Goal: Check status: Check status

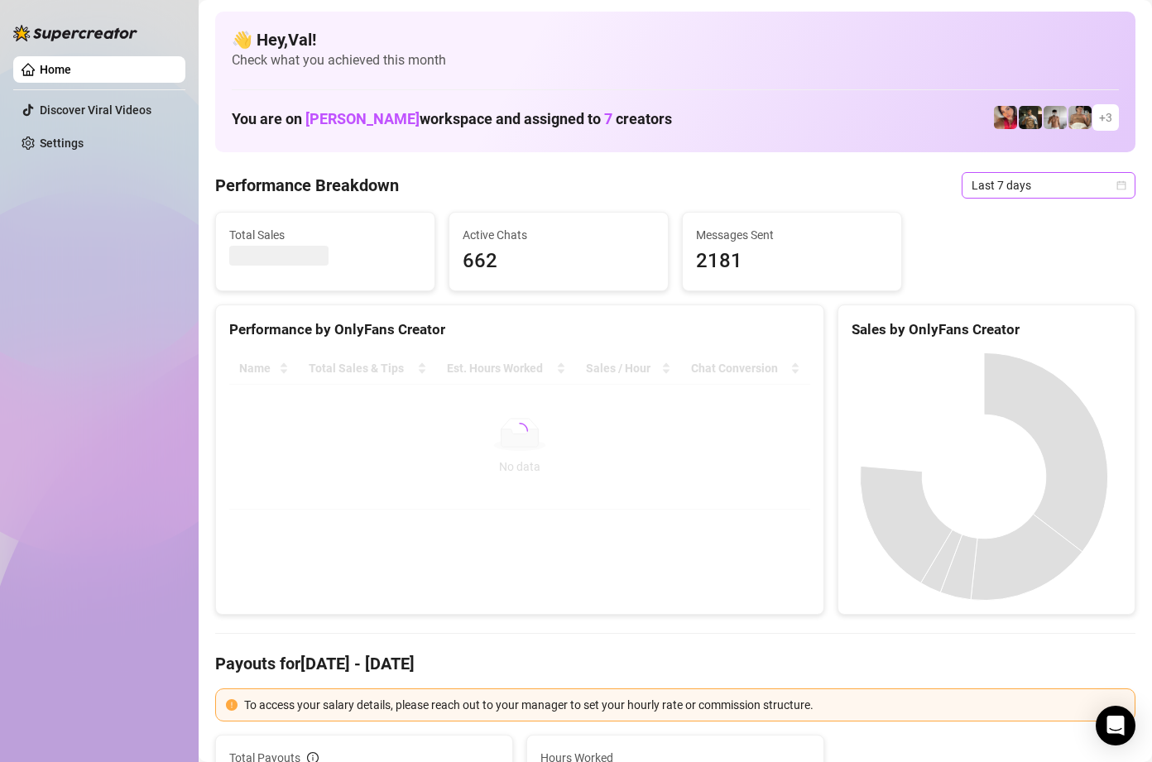
click at [1116, 188] on icon "calendar" at bounding box center [1121, 185] width 10 height 10
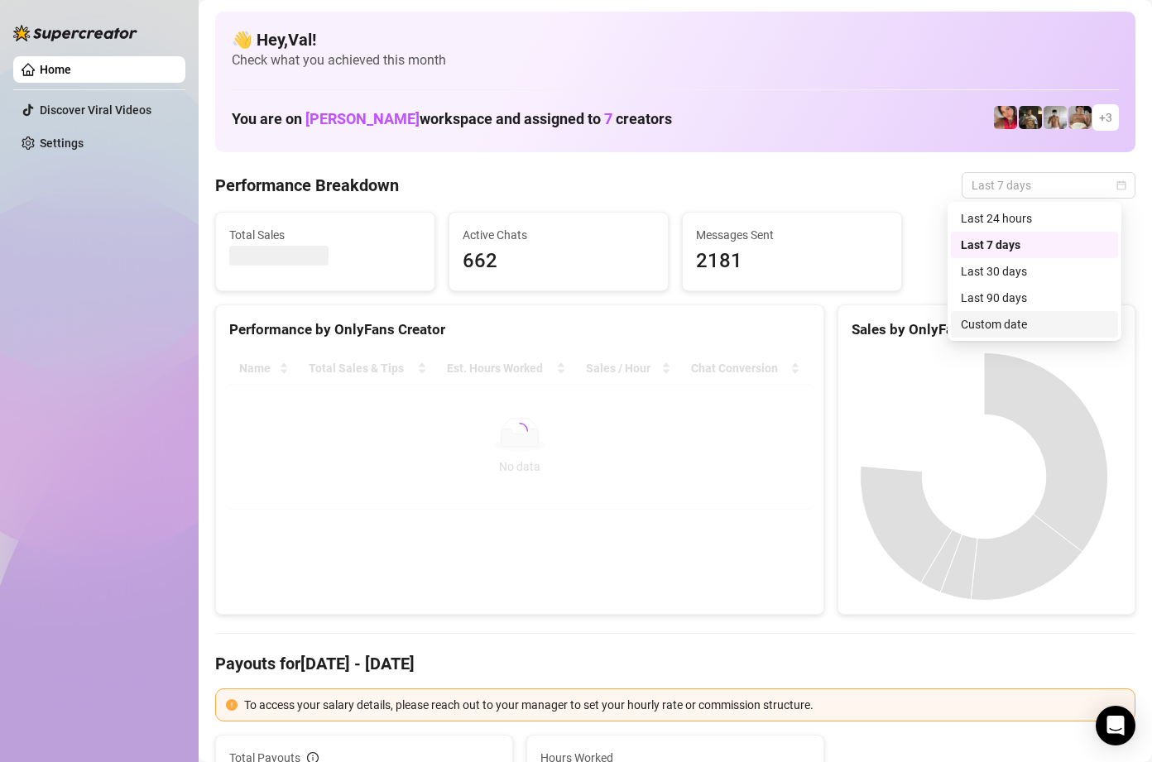
click at [987, 319] on div "Custom date" at bounding box center [1034, 324] width 147 height 18
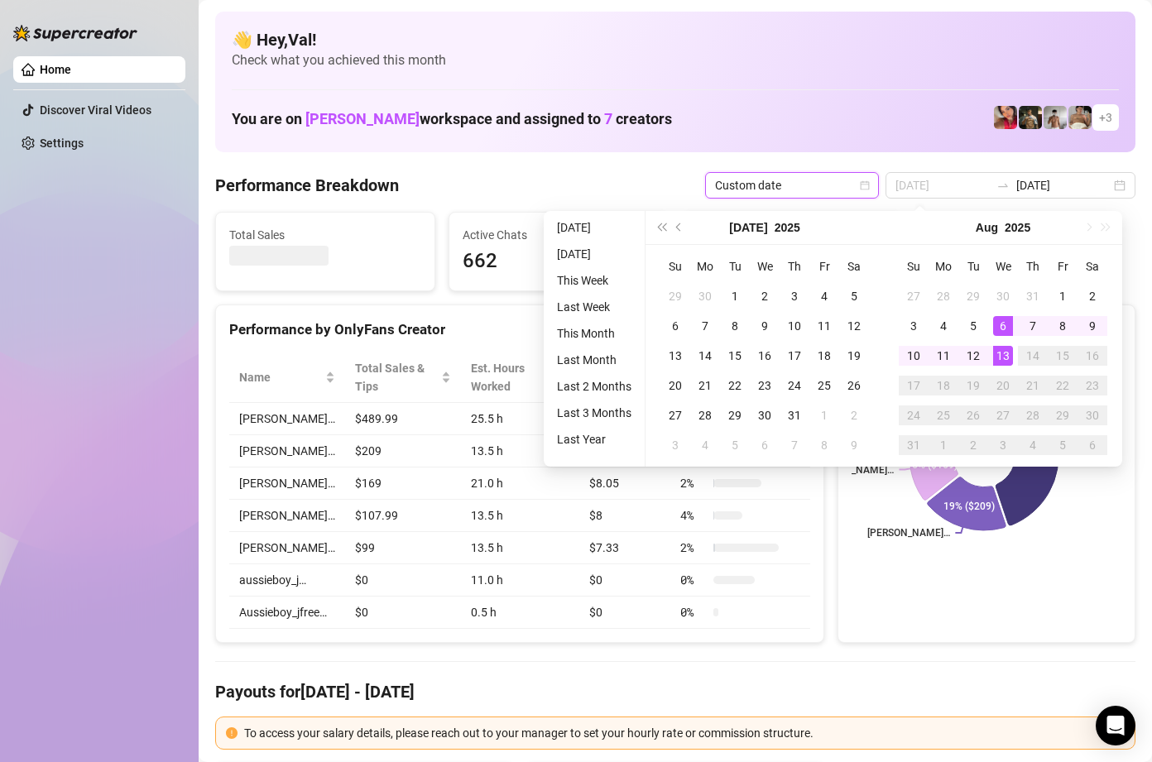
type input "[DATE]"
click at [1004, 354] on div "13" at bounding box center [1003, 356] width 20 height 20
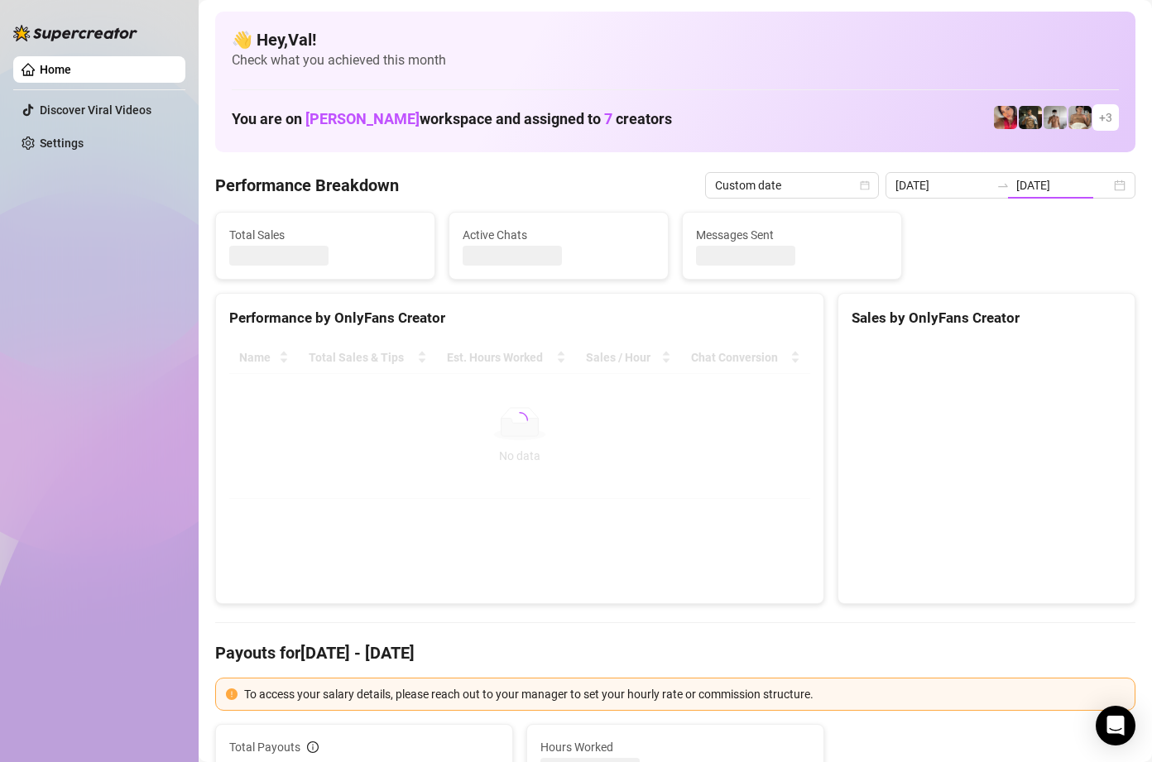
type input "[DATE]"
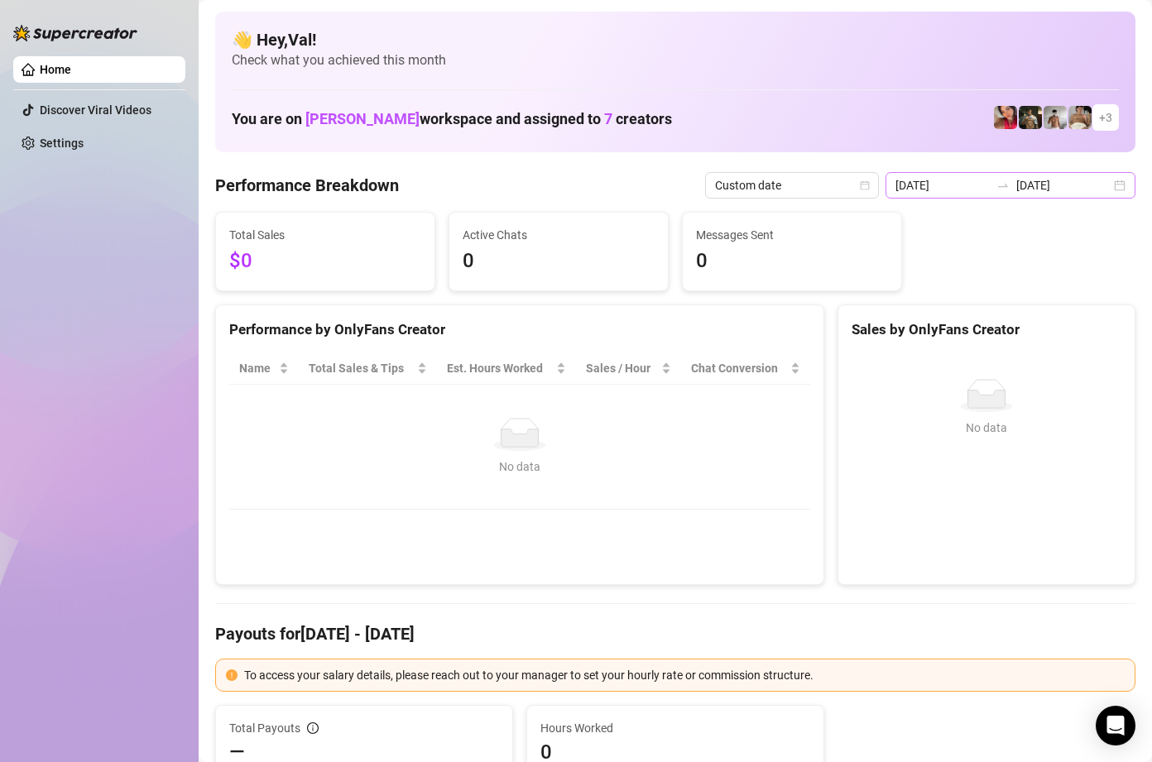
click at [1110, 186] on div "[DATE] [DATE]" at bounding box center [1010, 185] width 250 height 26
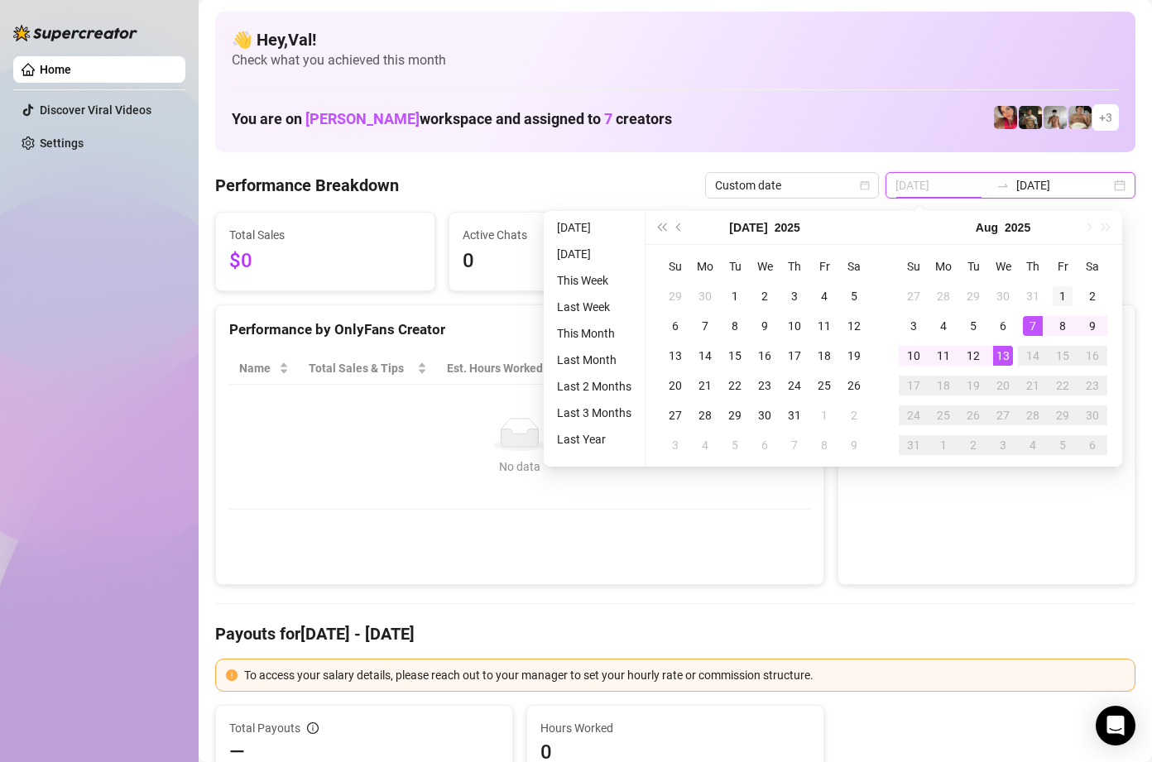
type input "[DATE]"
click at [1064, 294] on div "1" at bounding box center [1063, 296] width 20 height 20
type input "[DATE]"
click at [1005, 353] on div "13" at bounding box center [1003, 356] width 20 height 20
type input "[DATE]"
